Goal: Information Seeking & Learning: Learn about a topic

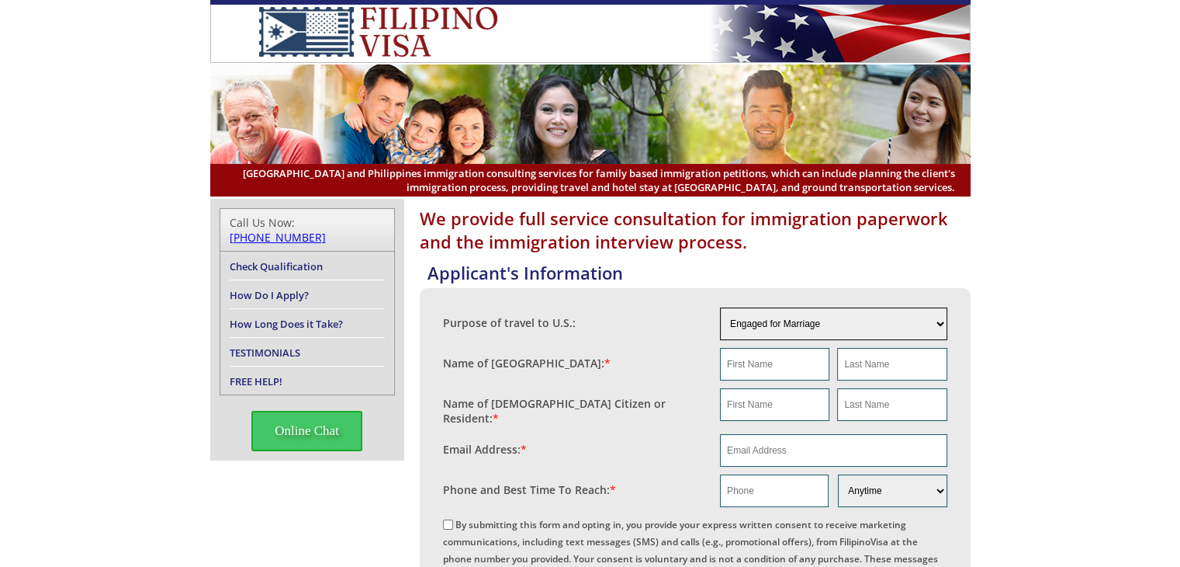
click at [832, 321] on select "Engaged for Marriage Already Married to [DEMOGRAPHIC_DATA] Citizen / Resident F…" at bounding box center [833, 323] width 227 height 33
select select "5"
click at [720, 307] on select "Engaged for Marriage Already Married to U.S. Citizen / Resident For Short Term …" at bounding box center [833, 323] width 227 height 33
click at [754, 365] on input "text" at bounding box center [774, 364] width 109 height 33
click at [826, 352] on input "Erica" at bounding box center [774, 364] width 109 height 33
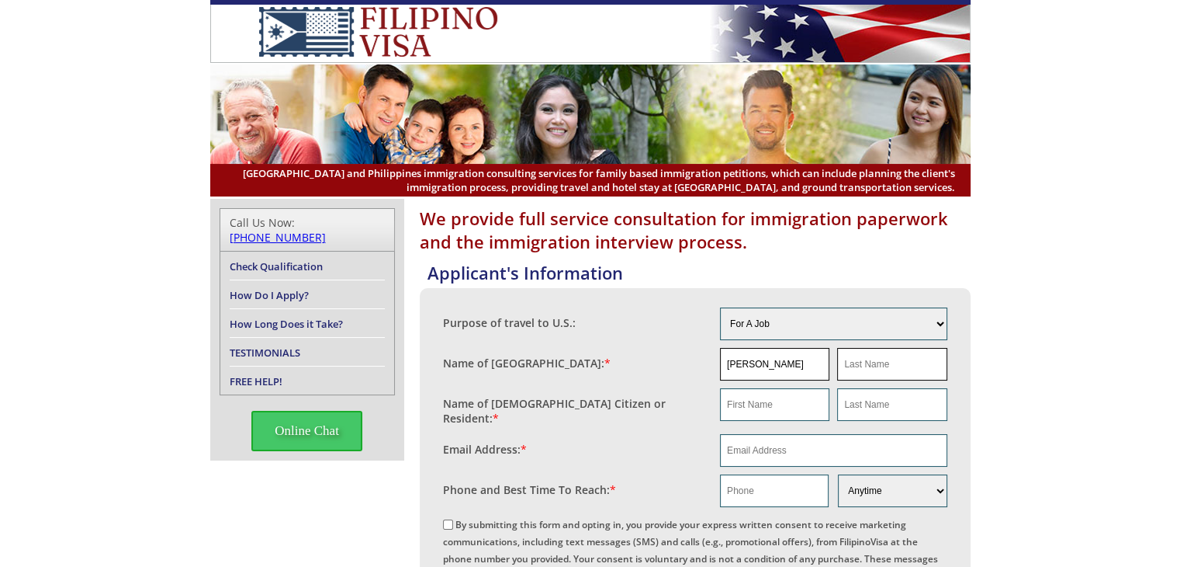
type input "Erica"
click at [889, 352] on input "text" at bounding box center [891, 364] width 109 height 33
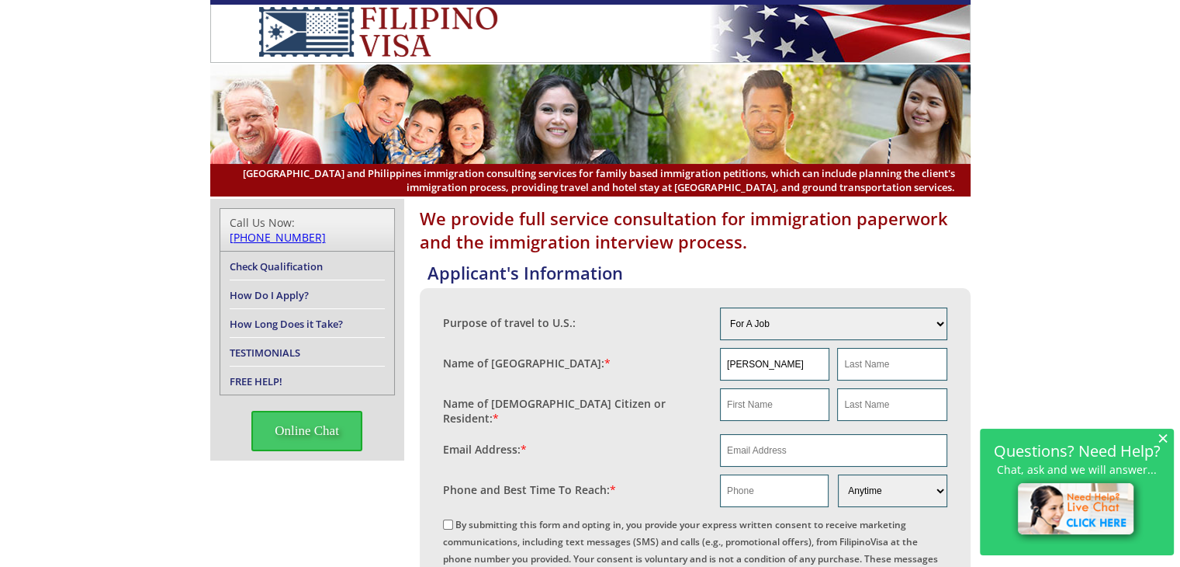
click at [286, 317] on link "How Long Does it Take?" at bounding box center [286, 324] width 113 height 14
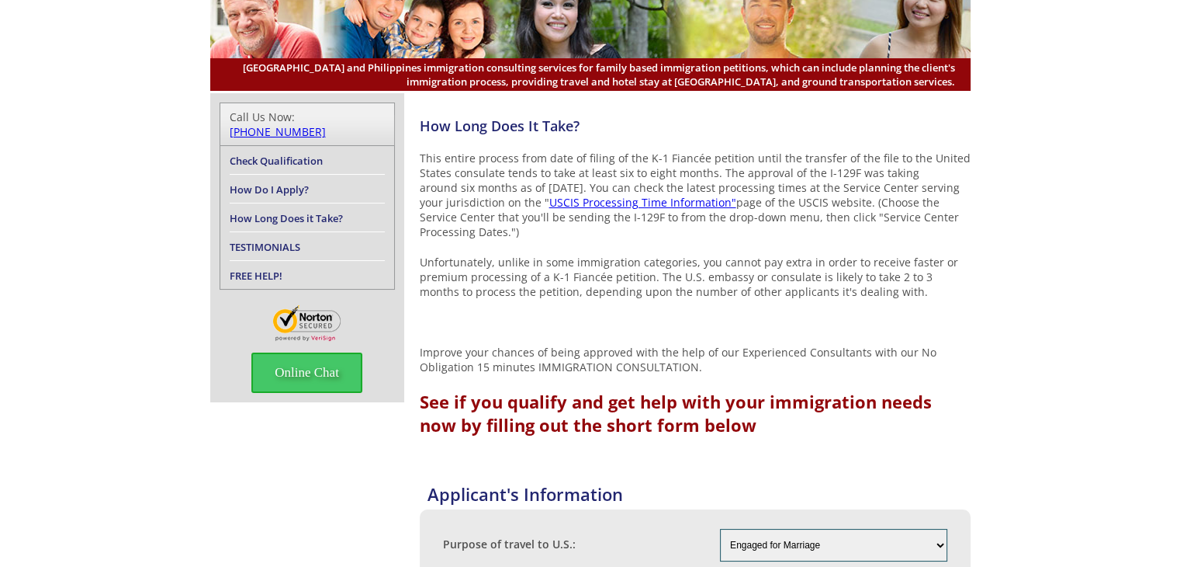
scroll to position [78, 0]
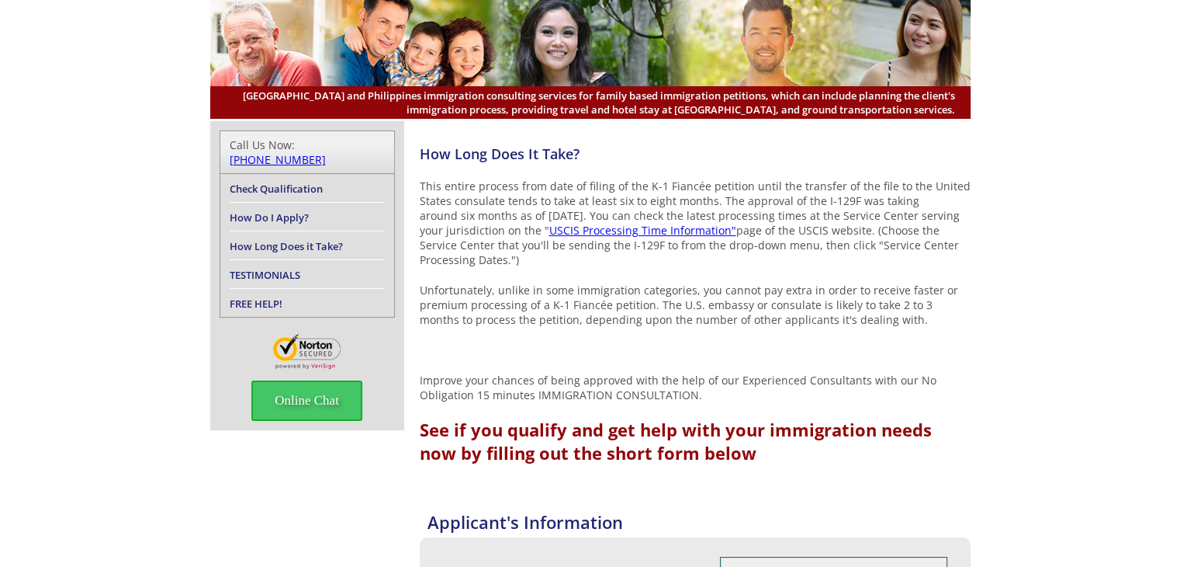
click at [666, 234] on link "USCIS Processing Time Information"" at bounding box center [642, 230] width 187 height 15
